Goal: Information Seeking & Learning: Learn about a topic

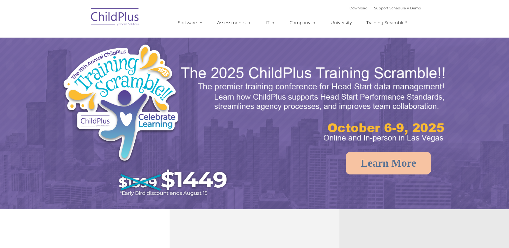
select select "MEDIUM"
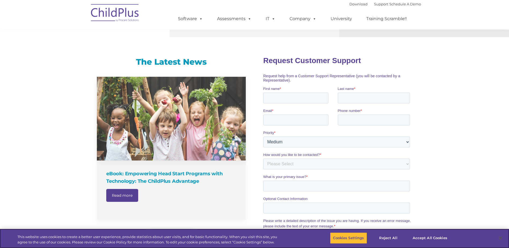
scroll to position [314, 0]
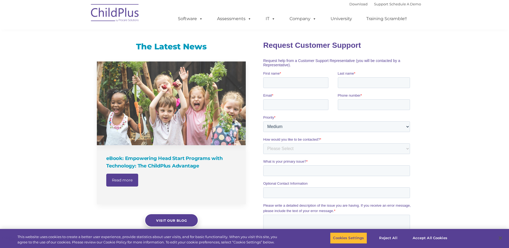
click at [122, 177] on link "Read more" at bounding box center [122, 180] width 32 height 13
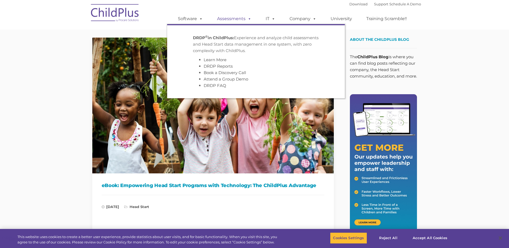
click at [251, 17] on link "Assessments" at bounding box center [234, 18] width 45 height 11
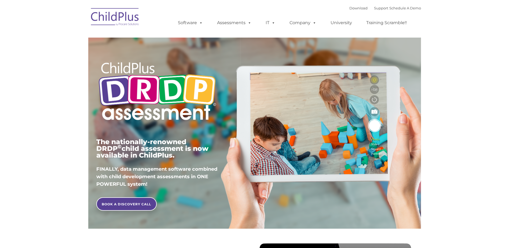
type input ""
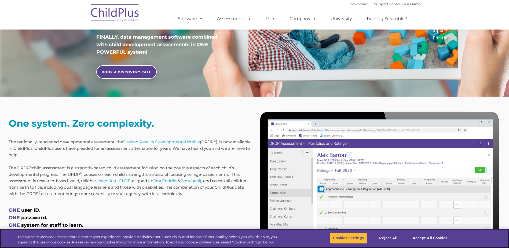
scroll to position [169, 0]
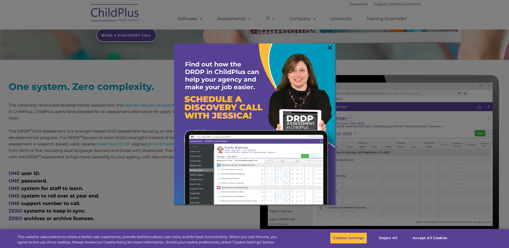
click at [332, 46] on link "×" at bounding box center [330, 47] width 6 height 5
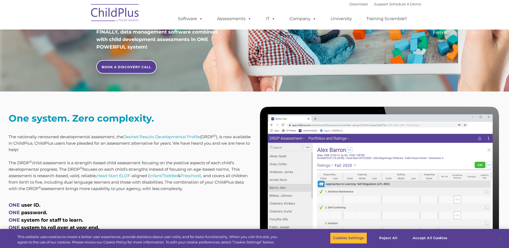
scroll to position [135, 0]
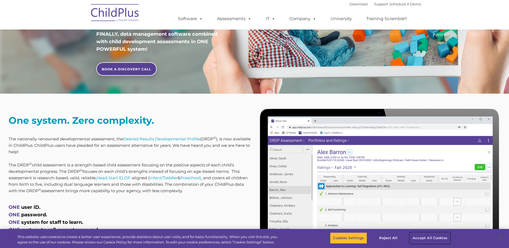
click at [443, 238] on button "Accept All Cookies" at bounding box center [430, 237] width 41 height 11
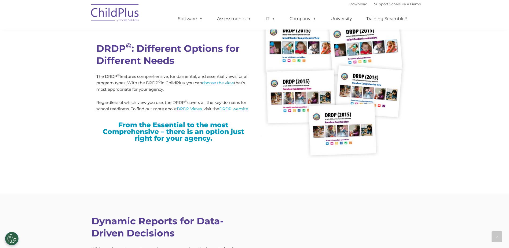
scroll to position [1366, 0]
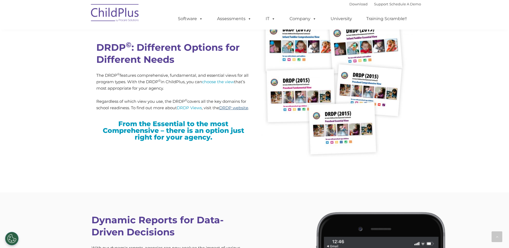
click at [229, 109] on link "DRDP website" at bounding box center [233, 107] width 29 height 5
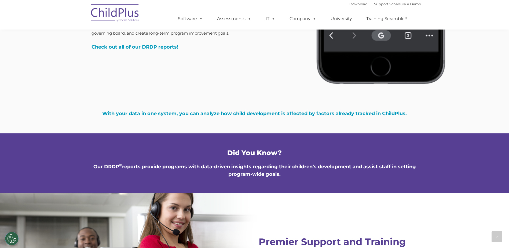
scroll to position [1766, 0]
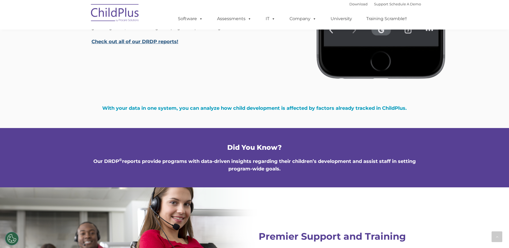
click at [148, 43] on link "Check out all of our DRDP reports!" at bounding box center [135, 42] width 87 height 6
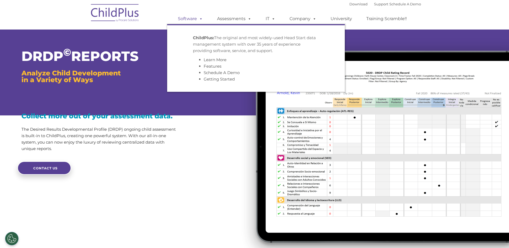
click at [196, 18] on link "Software" at bounding box center [191, 18] width 36 height 11
